Goal: Task Accomplishment & Management: Manage account settings

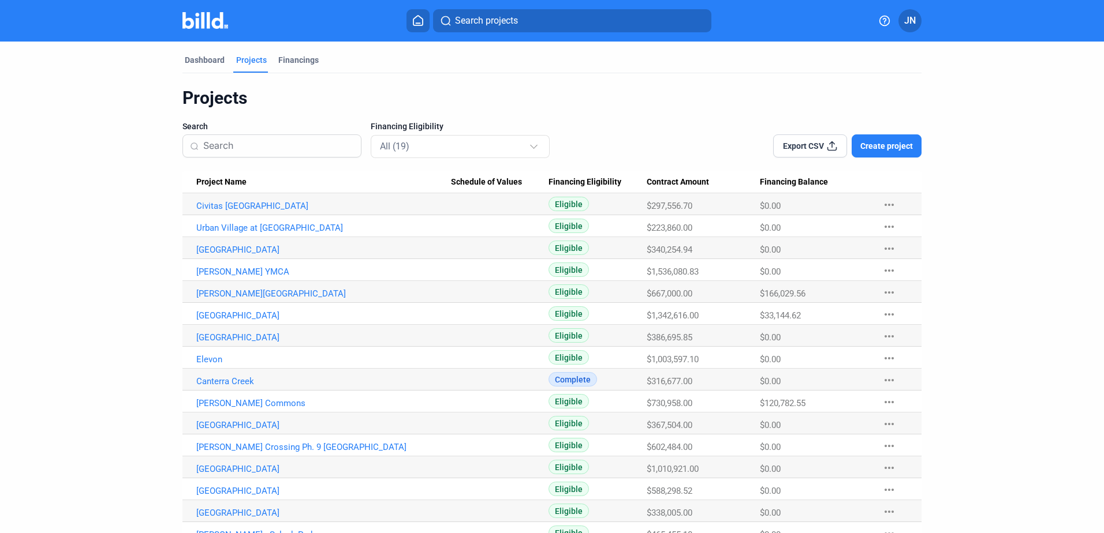
click at [297, 53] on mat-tab-group "Dashboard Projects Financings Projects Search Financing Eligibility All (19) Ex…" at bounding box center [551, 326] width 739 height 569
drag, startPoint x: 297, startPoint y: 61, endPoint x: 310, endPoint y: 79, distance: 21.9
click at [297, 62] on div "Financings" at bounding box center [298, 60] width 40 height 12
